Goal: Task Accomplishment & Management: Complete application form

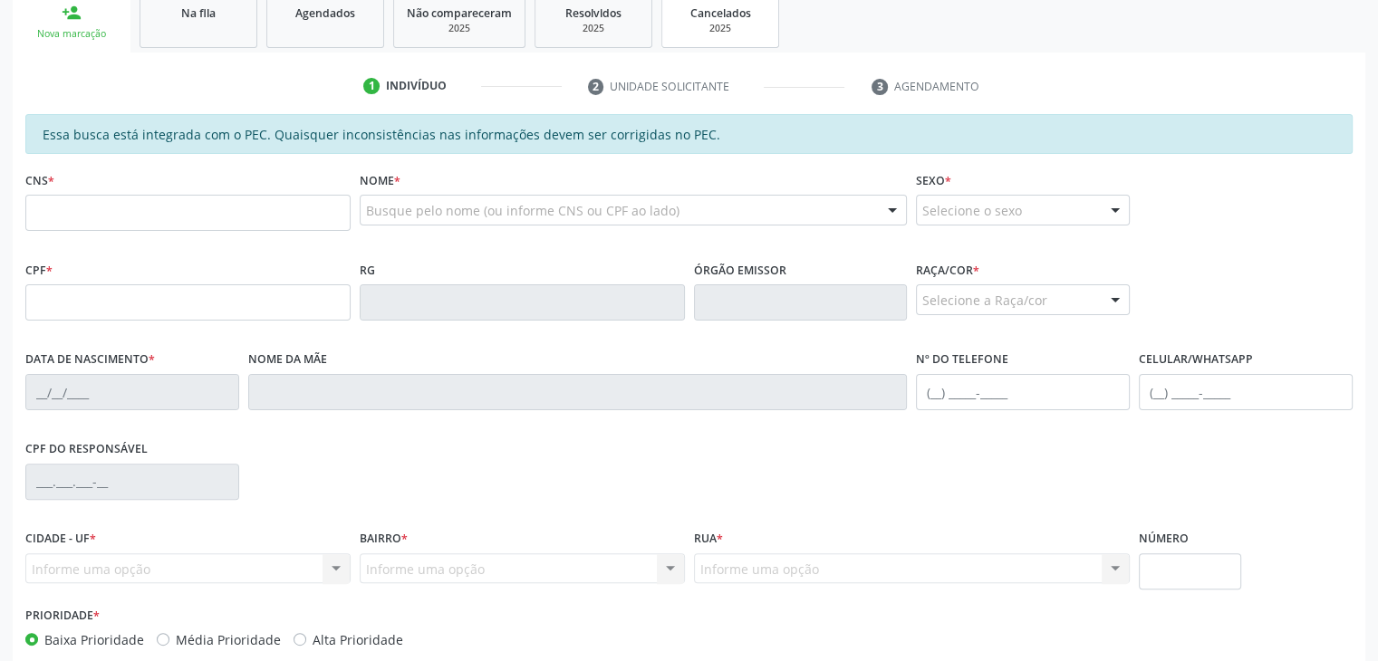
scroll to position [503, 0]
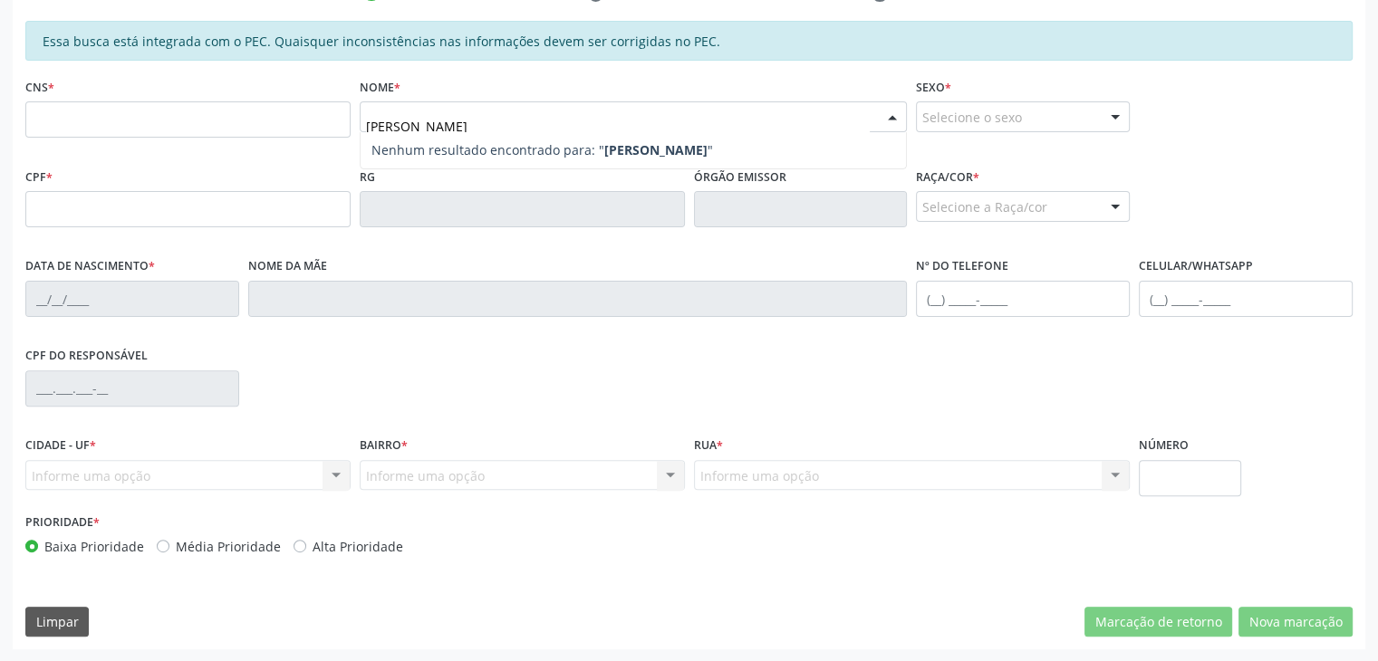
type input "[PERSON_NAME]"
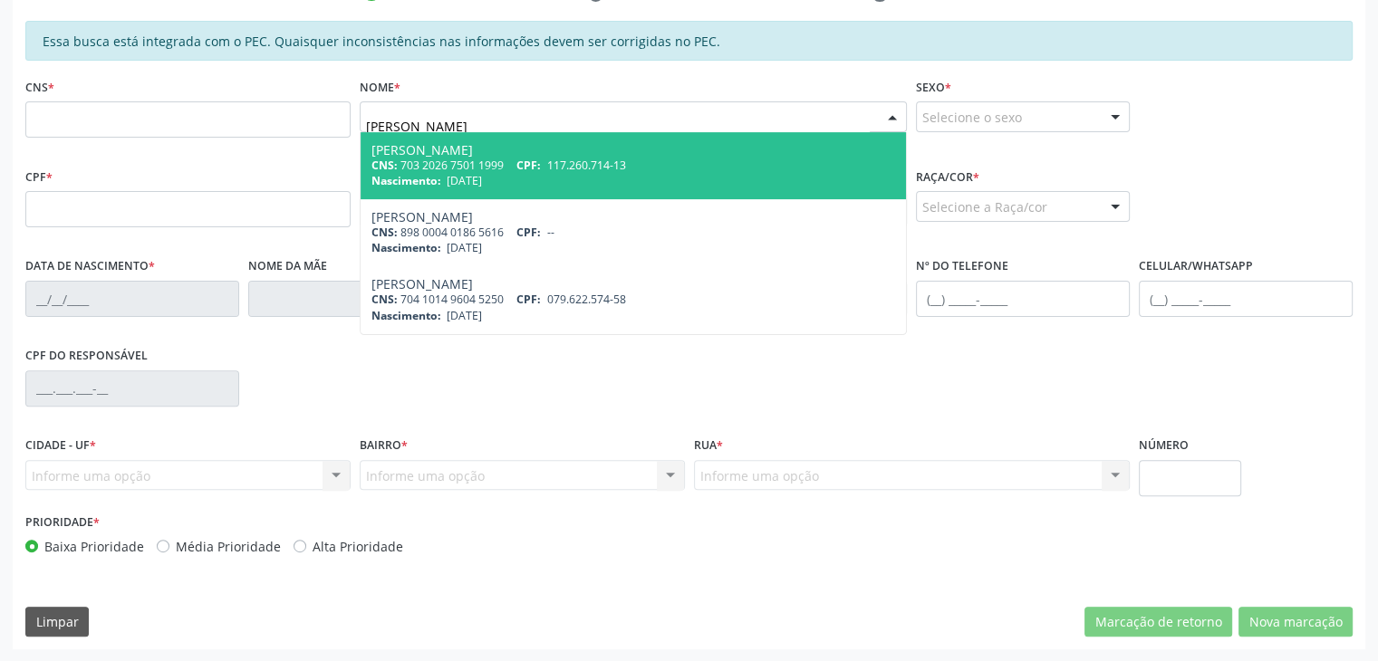
click at [424, 158] on div "CNS: 703 2026 7501 1999 CPF: 117.260.714-13" at bounding box center [633, 165] width 525 height 15
type input "703 2026 7501 1999"
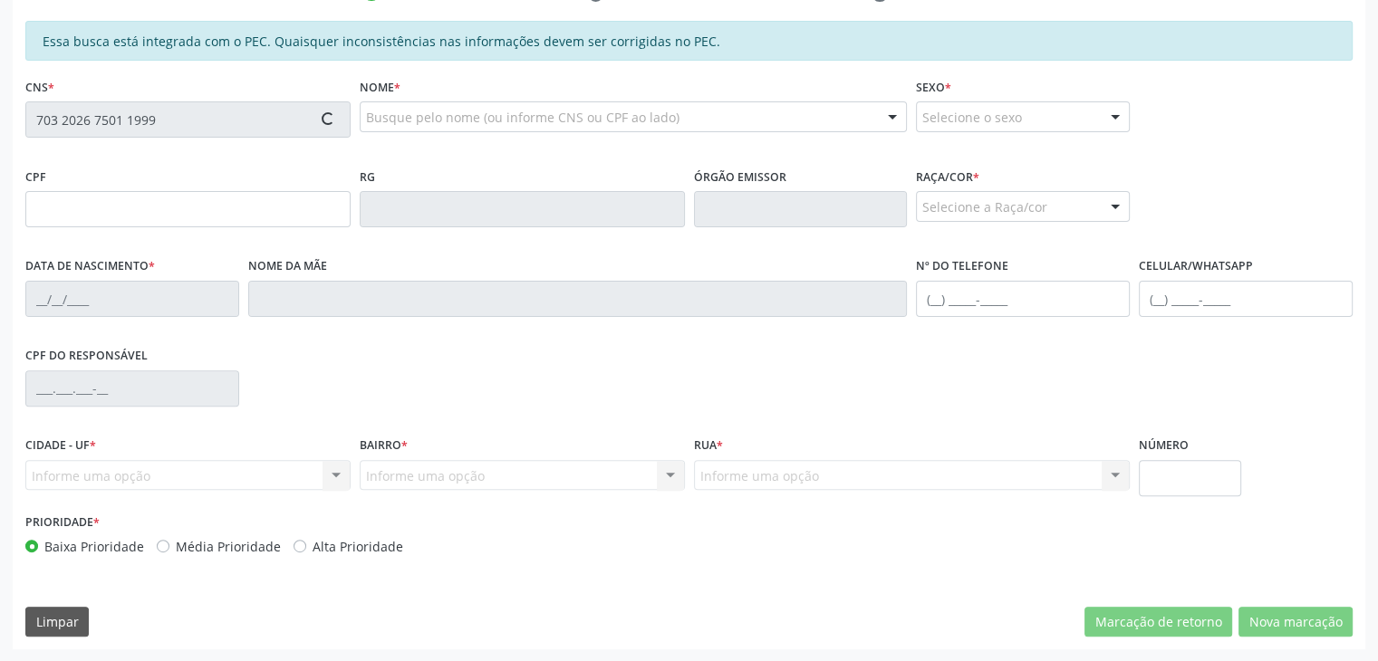
type input "117.260.714-13"
type input "[DATE]"
type input "[PERSON_NAME]"
type input "[PHONE_NUMBER]"
type input "S/N"
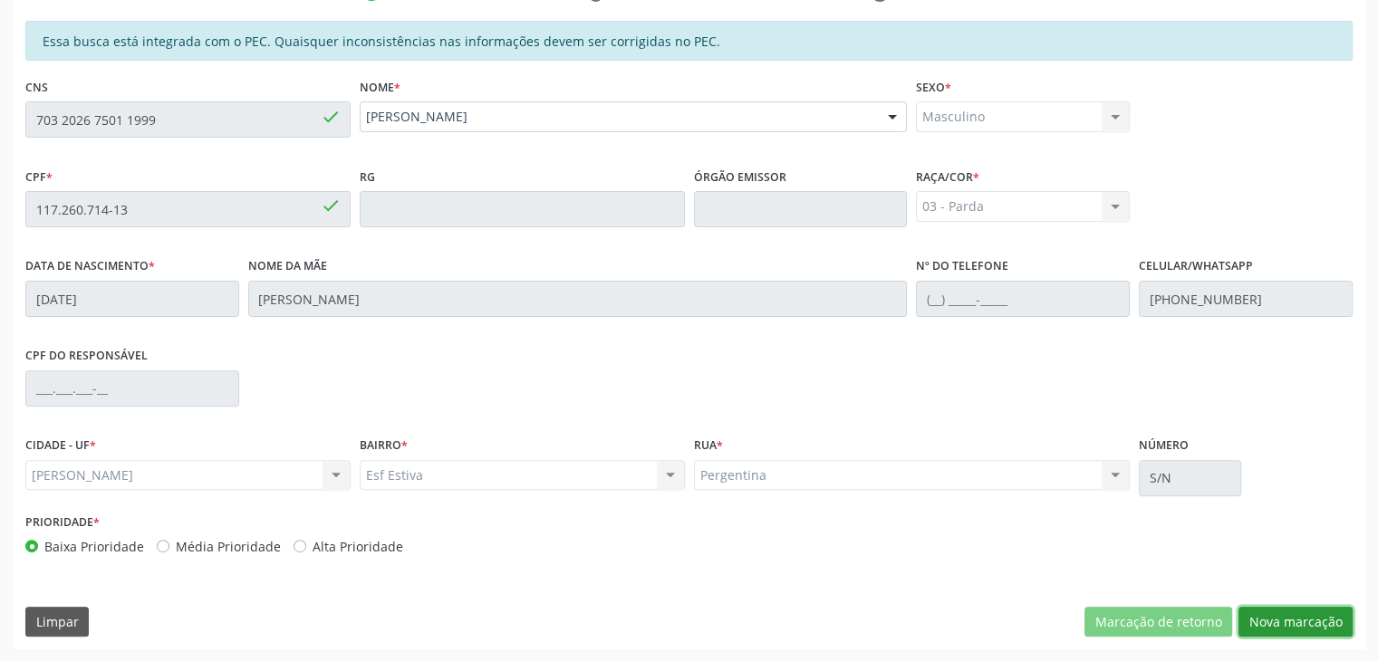
click at [1276, 624] on button "Nova marcação" at bounding box center [1295, 622] width 114 height 31
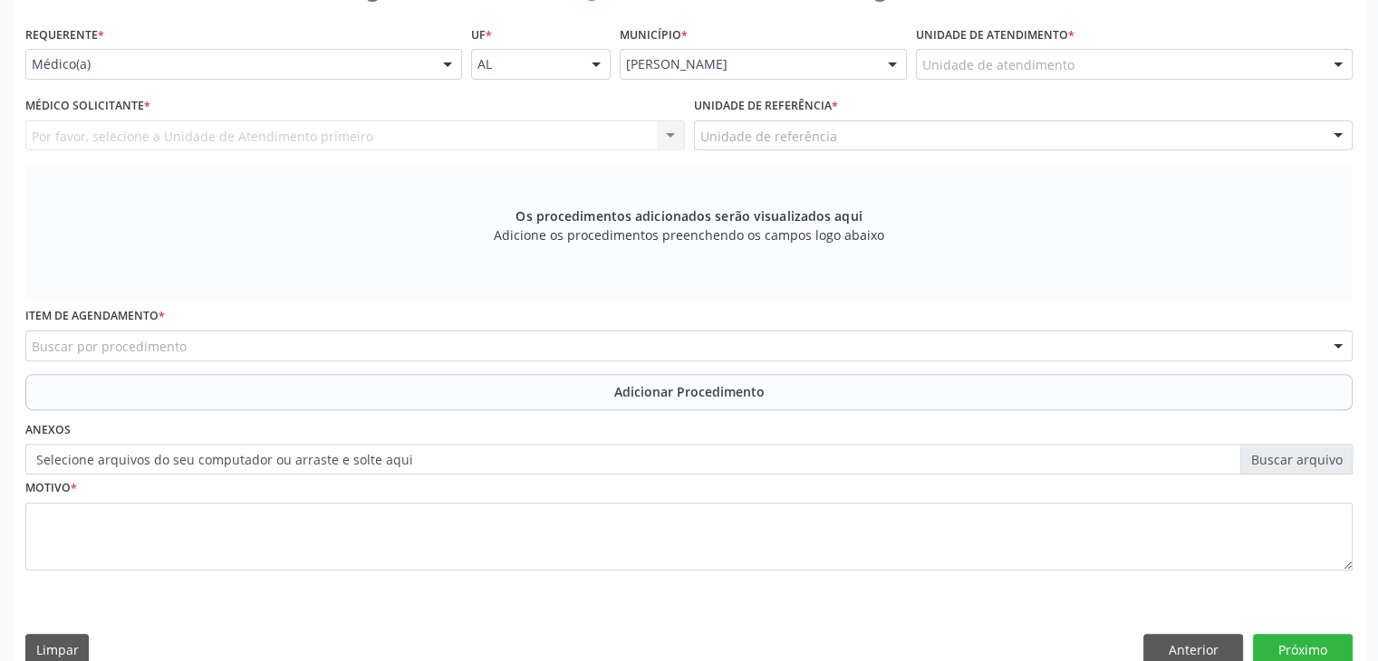
scroll to position [504, 0]
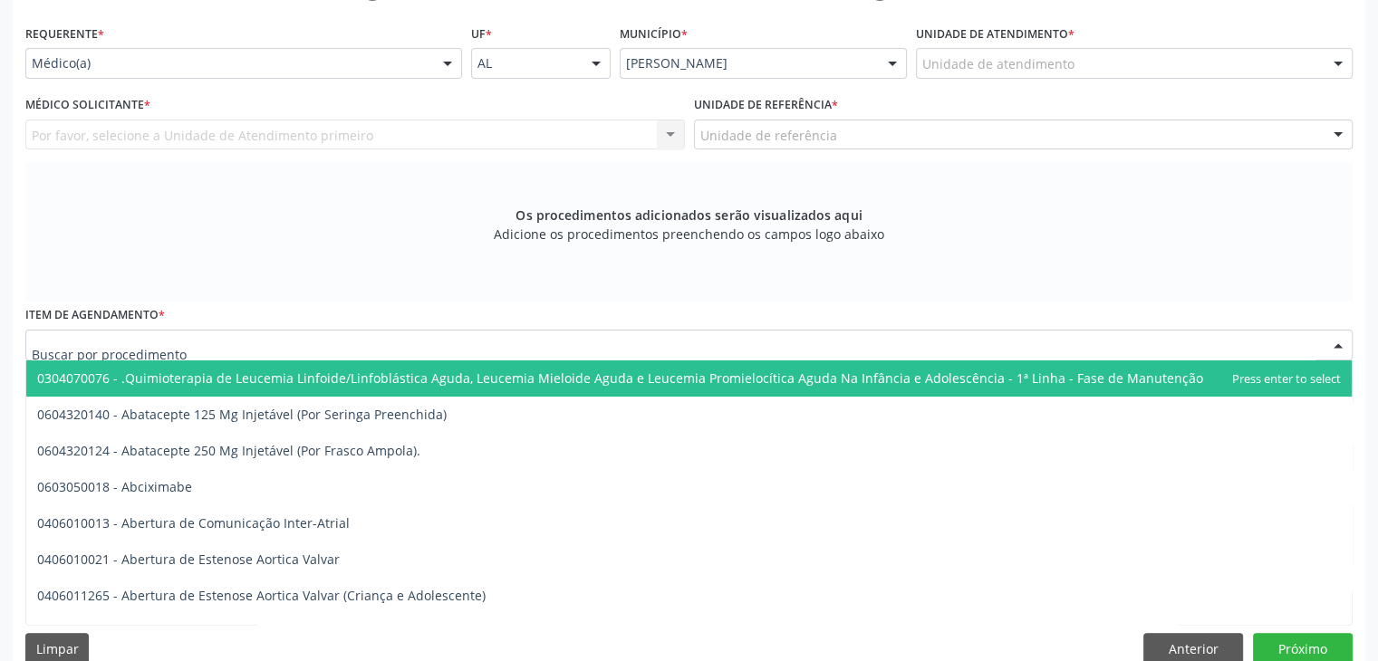
click at [475, 352] on div at bounding box center [688, 345] width 1327 height 31
paste input "02.01.02.005-0"
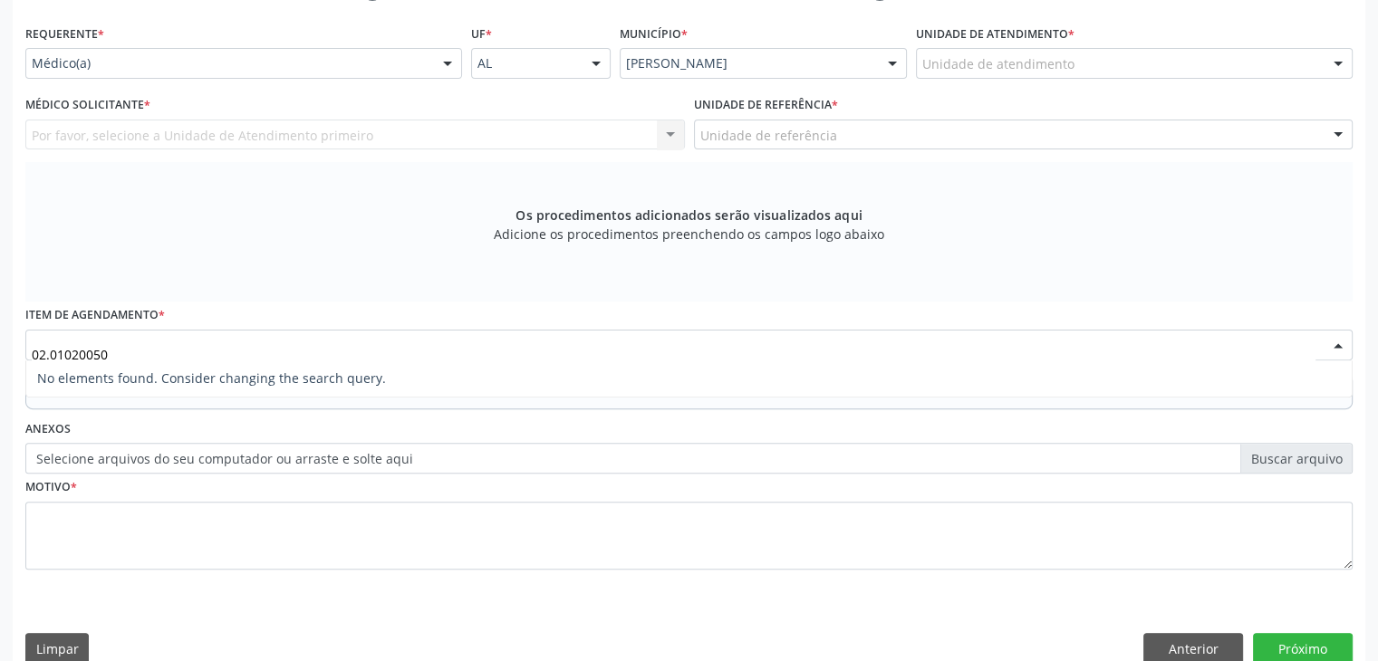
type input "0201020050"
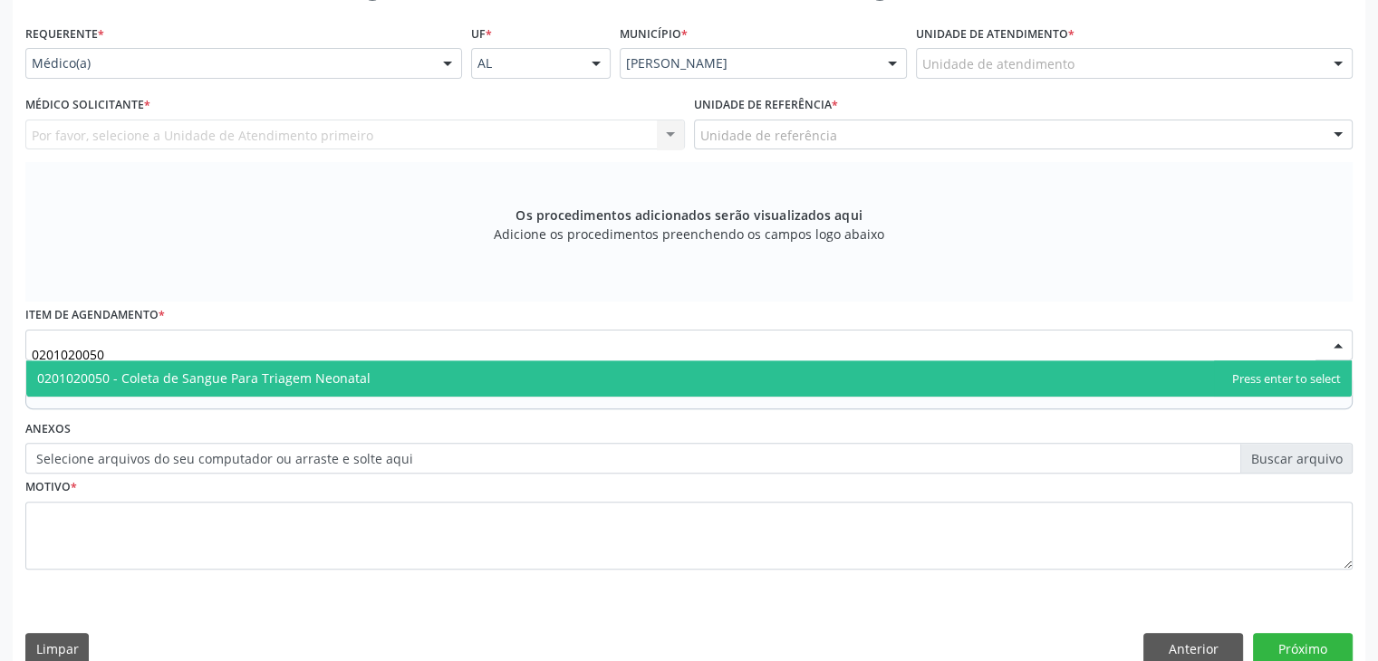
drag, startPoint x: 135, startPoint y: 341, endPoint x: 0, endPoint y: 338, distance: 135.0
click at [0, 338] on div "Acompanhamento Acompanhe a situação das marcações correntes e finalizadas Relat…" at bounding box center [689, 207] width 1378 height 963
